Goal: Task Accomplishment & Management: Manage account settings

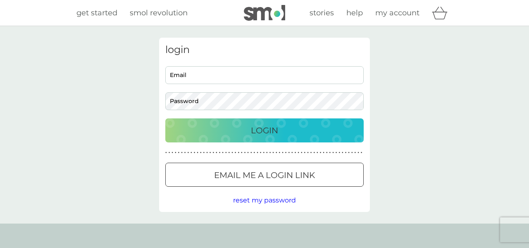
click at [290, 75] on input "Email" at bounding box center [264, 75] width 199 height 18
click at [271, 74] on input "Email" at bounding box center [264, 75] width 199 height 18
click at [165, 66] on div at bounding box center [165, 66] width 0 height 0
click at [211, 75] on input "wells.trish" at bounding box center [264, 75] width 199 height 18
click at [213, 75] on input "wells.trish" at bounding box center [264, 75] width 199 height 18
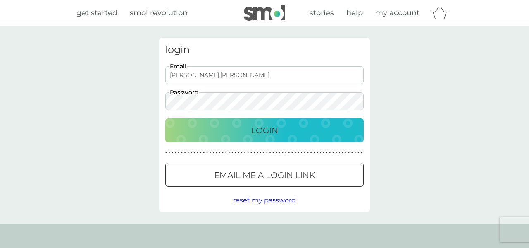
drag, startPoint x: 213, startPoint y: 75, endPoint x: 158, endPoint y: 71, distance: 54.3
click at [158, 71] on div "login wells.trish Email Password Login ● ● ● ● ● ● ● ● ● ● ● ● ● ● ● ● ● ● ● ● …" at bounding box center [264, 125] width 223 height 174
type input "wells.trish@gmail.com"
click at [443, 139] on div "login wells.trish@gmail.com Email Password Login ● ● ● ● ● ● ● ● ● ● ● ● ● ● ● …" at bounding box center [264, 124] width 529 height 197
click at [314, 130] on div "Login" at bounding box center [265, 130] width 182 height 13
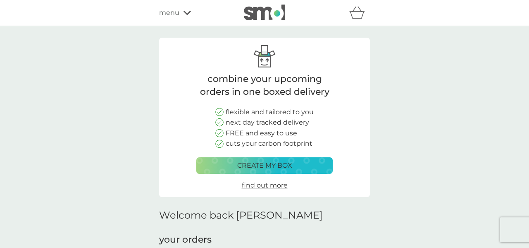
click at [173, 13] on span "menu" at bounding box center [169, 12] width 20 height 11
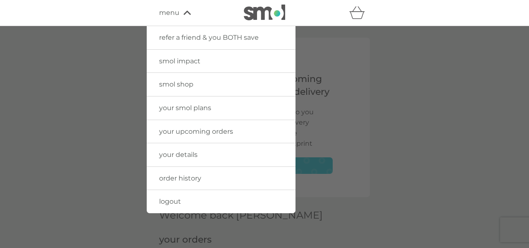
click at [198, 132] on span "your upcoming orders" at bounding box center [196, 131] width 74 height 8
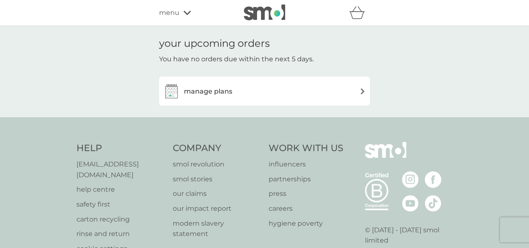
click at [359, 93] on div "manage plans" at bounding box center [264, 91] width 203 height 17
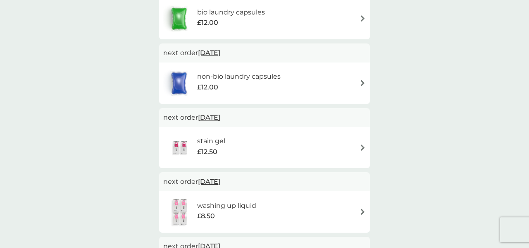
scroll to position [232, 0]
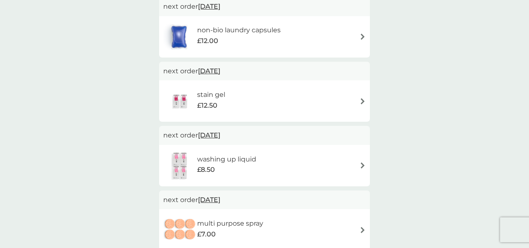
click at [361, 166] on img at bounding box center [363, 165] width 6 height 6
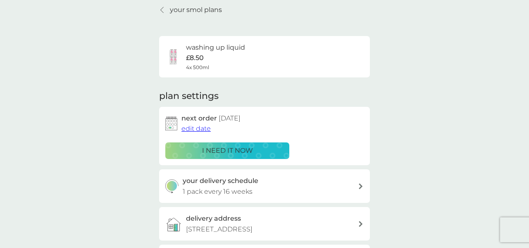
scroll to position [46, 0]
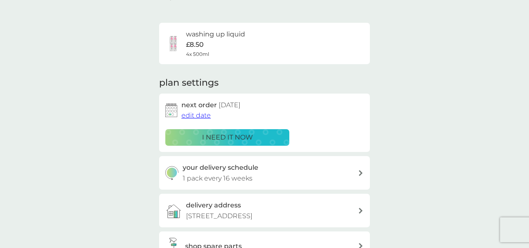
click at [188, 117] on span "edit date" at bounding box center [196, 115] width 29 height 8
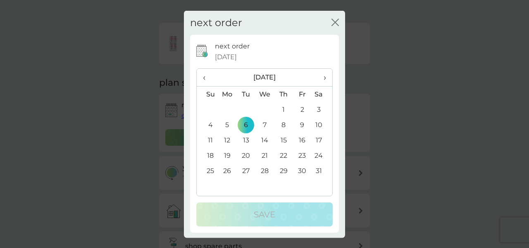
click at [201, 79] on th "‹" at bounding box center [207, 78] width 21 height 18
click at [205, 79] on span "‹" at bounding box center [207, 77] width 9 height 17
click at [286, 125] on td "6" at bounding box center [284, 124] width 19 height 15
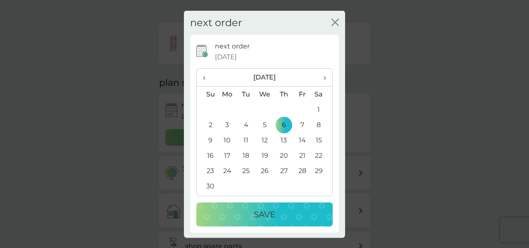
click at [303, 125] on td "7" at bounding box center [302, 124] width 19 height 15
click at [304, 213] on div "Save" at bounding box center [265, 214] width 120 height 13
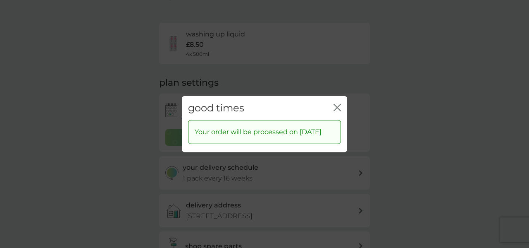
click at [338, 104] on icon "close" at bounding box center [339, 107] width 3 height 7
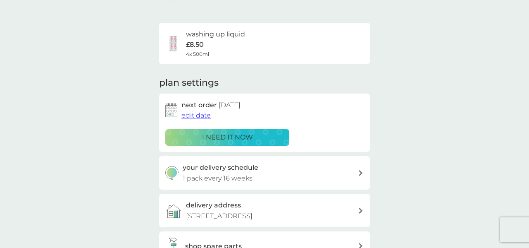
click at [359, 174] on icon at bounding box center [361, 173] width 4 height 6
select select "112"
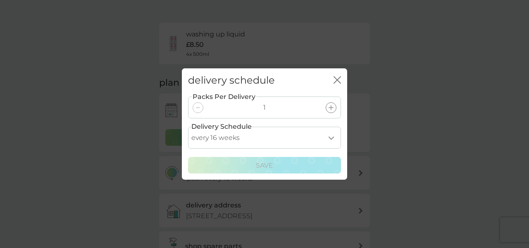
click at [338, 79] on icon "close" at bounding box center [339, 80] width 3 height 7
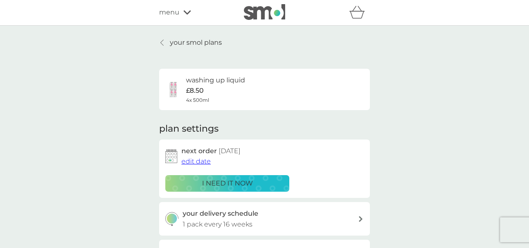
scroll to position [0, 0]
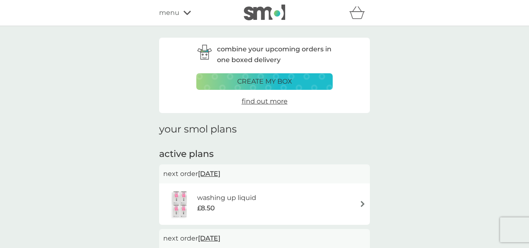
scroll to position [232, 0]
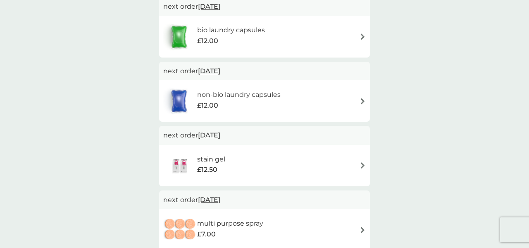
click at [361, 102] on img at bounding box center [363, 101] width 6 height 6
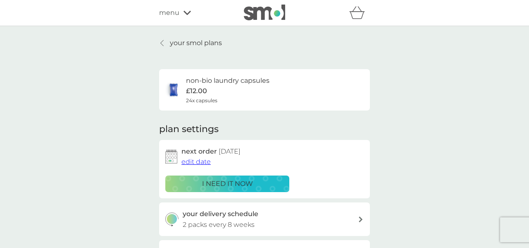
click at [201, 163] on span "edit date" at bounding box center [196, 162] width 29 height 8
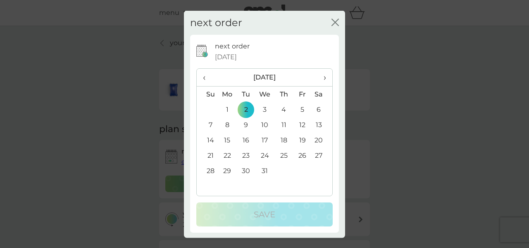
click at [205, 78] on span "‹" at bounding box center [207, 77] width 9 height 17
click at [210, 125] on td "2" at bounding box center [207, 124] width 21 height 15
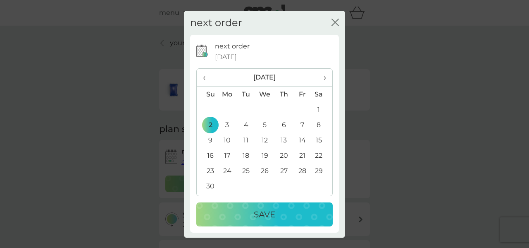
click at [287, 215] on div "Save" at bounding box center [265, 214] width 120 height 13
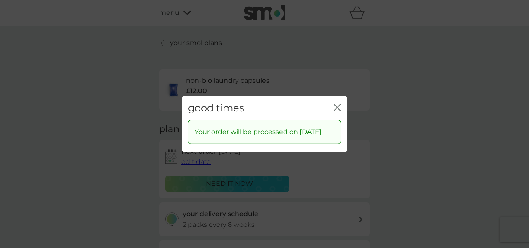
click at [336, 104] on icon "close" at bounding box center [335, 107] width 3 height 7
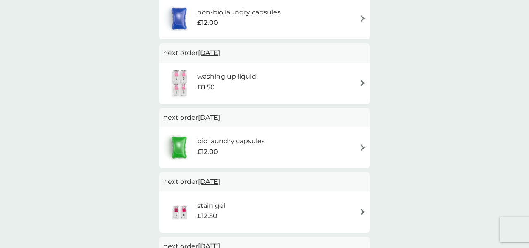
scroll to position [139, 0]
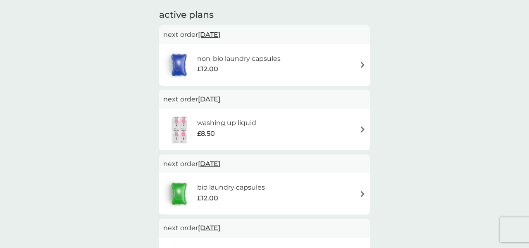
click at [362, 66] on img at bounding box center [363, 65] width 6 height 6
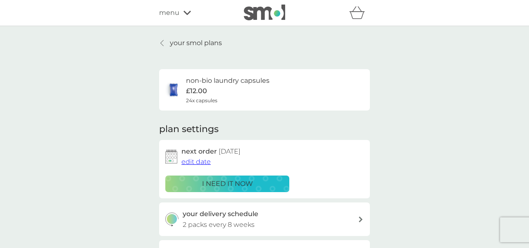
click at [186, 163] on span "edit date" at bounding box center [196, 162] width 29 height 8
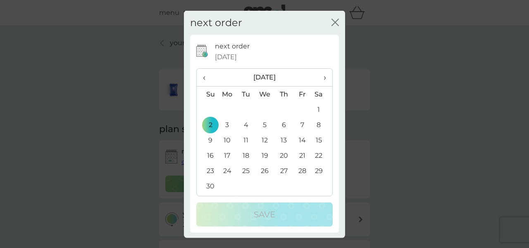
click at [247, 156] on td "18" at bounding box center [246, 155] width 19 height 15
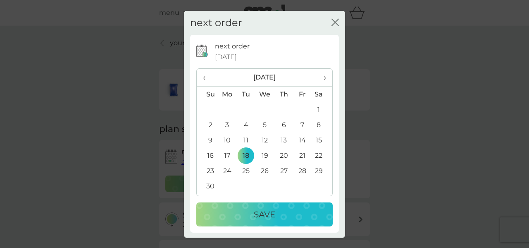
click at [264, 214] on p "Save" at bounding box center [265, 214] width 22 height 13
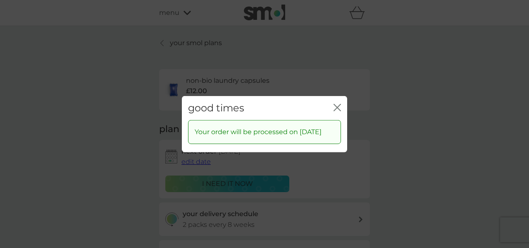
click at [339, 104] on icon "close" at bounding box center [339, 107] width 3 height 7
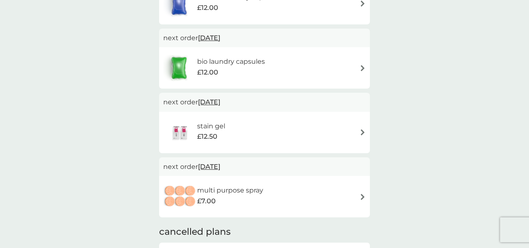
scroll to position [278, 0]
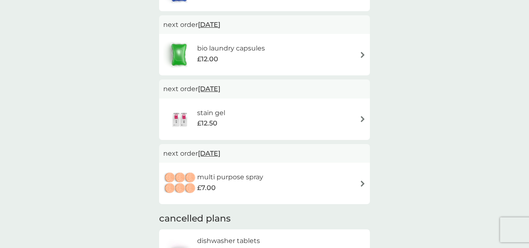
click at [362, 120] on img at bounding box center [363, 119] width 6 height 6
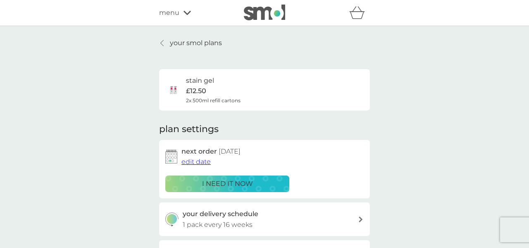
click at [192, 164] on span "edit date" at bounding box center [196, 162] width 29 height 8
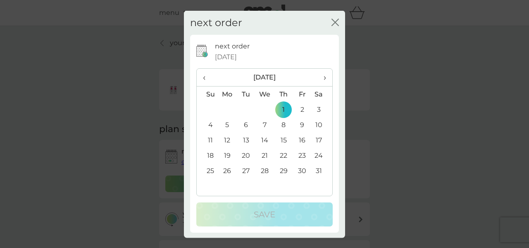
click at [284, 139] on td "15" at bounding box center [284, 139] width 19 height 15
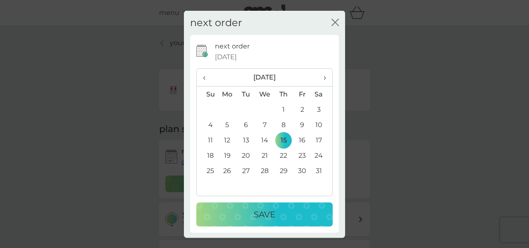
click at [279, 214] on div "Save" at bounding box center [265, 214] width 120 height 13
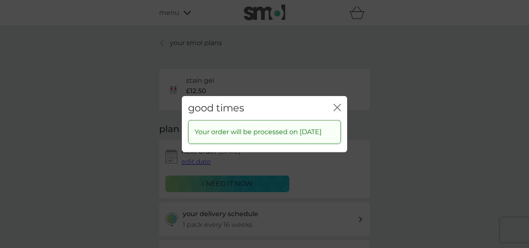
click at [338, 104] on icon "close" at bounding box center [339, 107] width 3 height 7
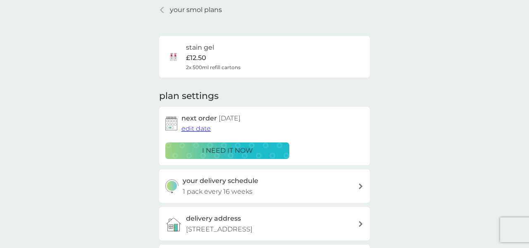
scroll to position [46, 0]
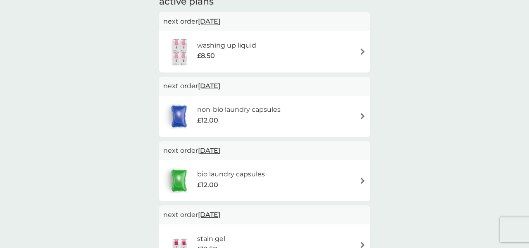
scroll to position [139, 0]
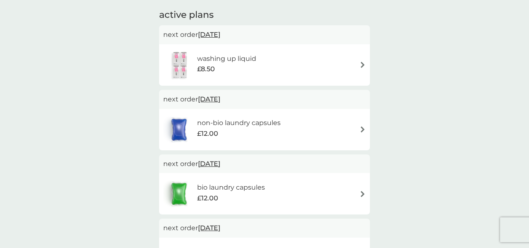
click at [362, 64] on img at bounding box center [363, 65] width 6 height 6
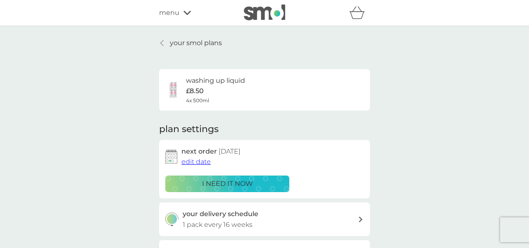
click at [192, 164] on span "edit date" at bounding box center [196, 162] width 29 height 8
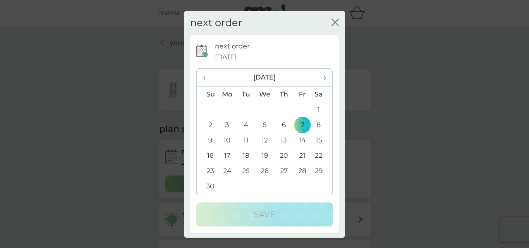
click at [246, 155] on td "18" at bounding box center [246, 155] width 19 height 15
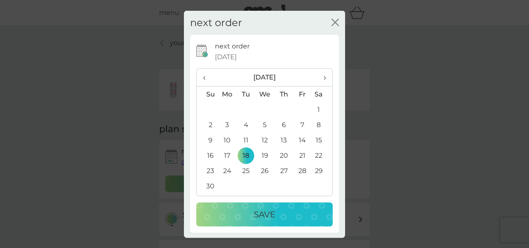
click at [273, 213] on p "Save" at bounding box center [265, 214] width 22 height 13
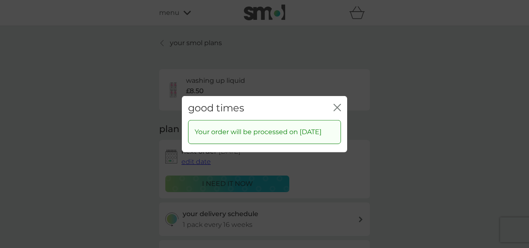
click at [338, 104] on icon "close" at bounding box center [339, 107] width 3 height 7
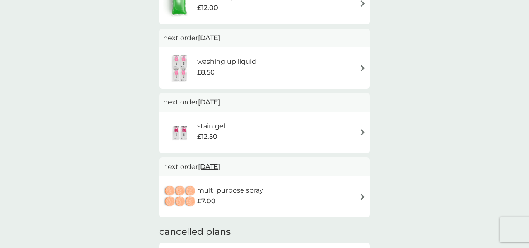
scroll to position [278, 0]
